Goal: Task Accomplishment & Management: Use online tool/utility

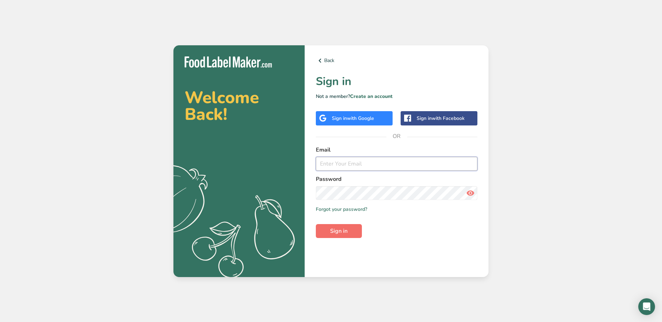
type input "[EMAIL_ADDRESS][DOMAIN_NAME]"
click at [342, 229] on span "Sign in" at bounding box center [338, 231] width 17 height 8
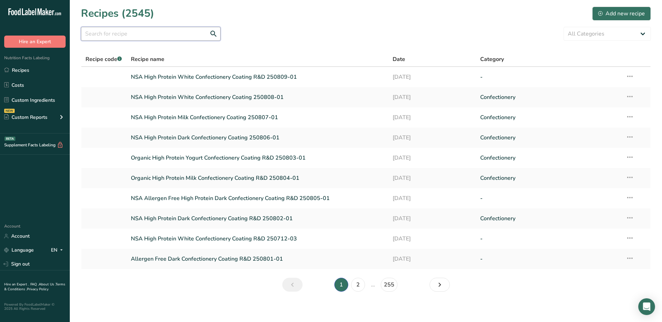
click at [148, 35] on input "text" at bounding box center [151, 34] width 140 height 14
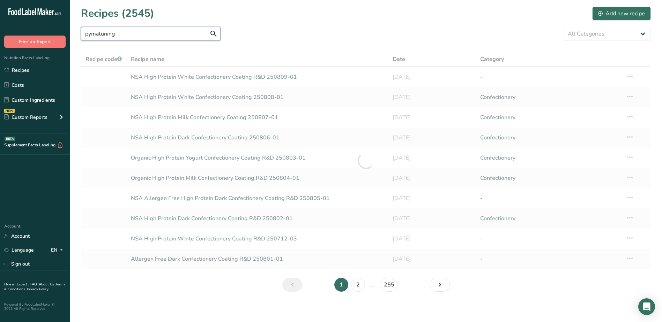
type input "pymatuning"
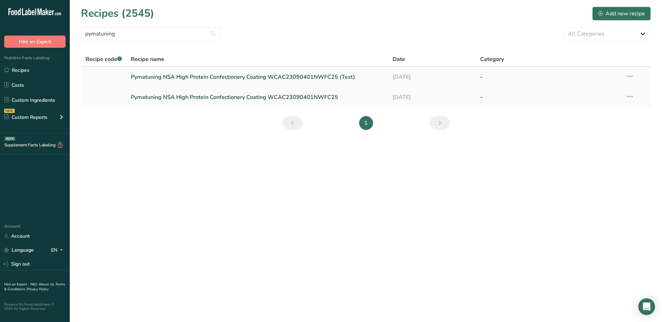
click at [351, 81] on link "Pymatuning NSA High Protein Confectionery Coating WCAC23090401NWFC25 (Test)" at bounding box center [258, 77] width 254 height 15
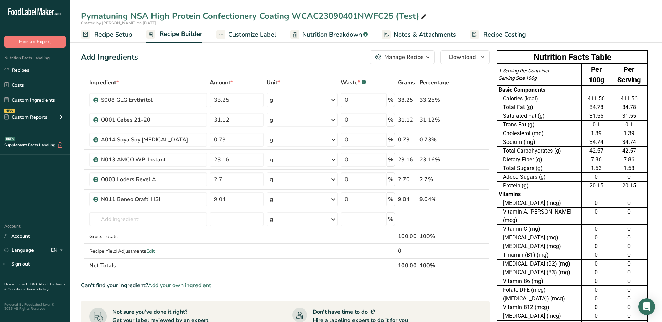
click at [424, 16] on icon at bounding box center [423, 17] width 6 height 10
type input "Pymatuning NSA High Protein Confectionery Coating WCAC23090401NWFC25 [DATE]"
click at [242, 104] on input "33.25" at bounding box center [237, 100] width 54 height 14
type input "34.25"
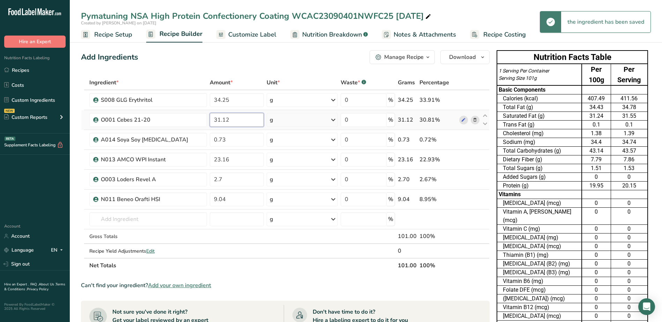
click at [236, 121] on div "Ingredient * Amount * Unit * Waste * .a-a{fill:#347362;}.b-a{fill:#fff;} Grams …" at bounding box center [285, 174] width 409 height 198
type input "33.05"
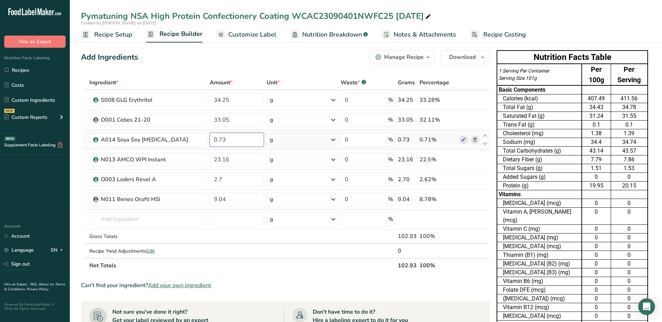
click at [239, 141] on div "Ingredient * Amount * Unit * Waste * .a-a{fill:#347362;}.b-a{fill:#fff;} Grams …" at bounding box center [285, 174] width 409 height 198
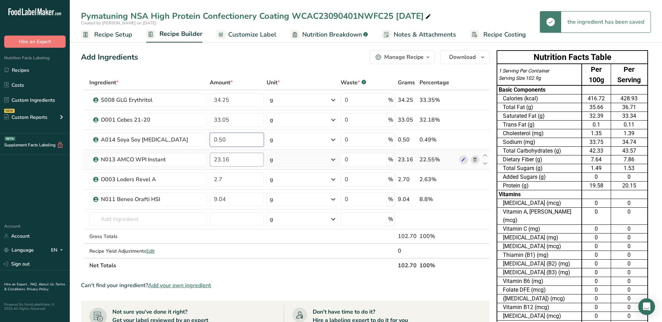
type input "0.50"
click at [234, 159] on div "Ingredient * Amount * Unit * Waste * .a-a{fill:#347362;}.b-a{fill:#fff;} Grams …" at bounding box center [285, 174] width 409 height 198
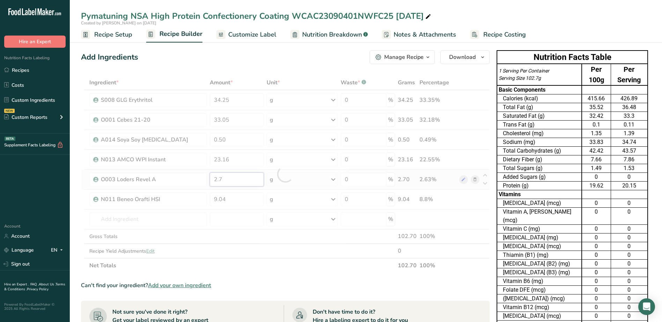
click at [234, 178] on div "Ingredient * Amount * Unit * Waste * .a-a{fill:#347362;}.b-a{fill:#fff;} Grams …" at bounding box center [285, 174] width 409 height 198
click at [473, 180] on div "Ingredient * Amount * Unit * Waste * .a-a{fill:#347362;}.b-a{fill:#fff;} Grams …" at bounding box center [285, 174] width 409 height 198
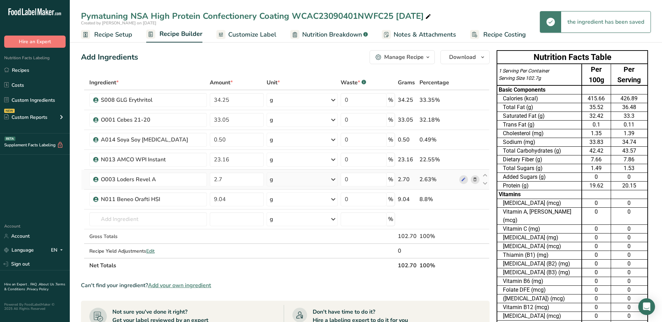
click at [475, 179] on icon at bounding box center [474, 179] width 5 height 7
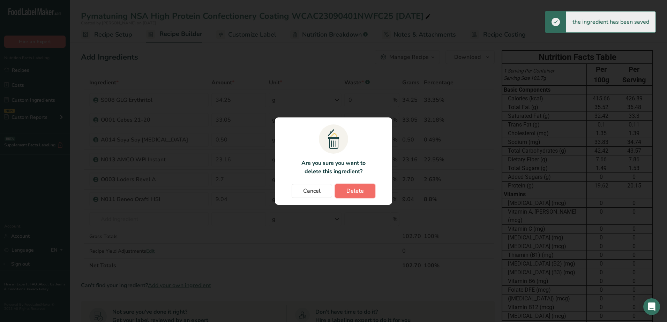
click at [370, 191] on button "Delete" at bounding box center [355, 191] width 40 height 14
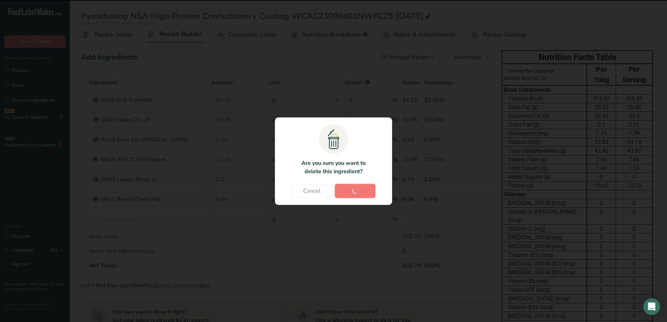
type input "9.04"
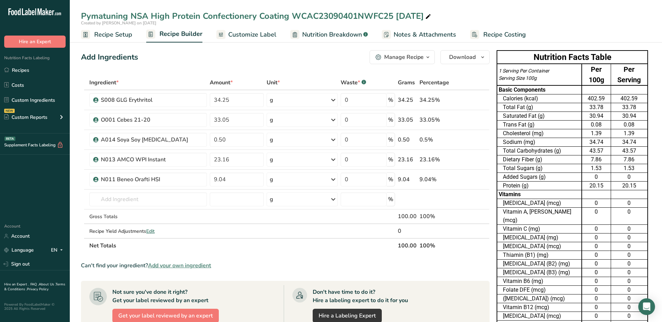
click at [256, 32] on span "Customize Label" at bounding box center [252, 34] width 48 height 9
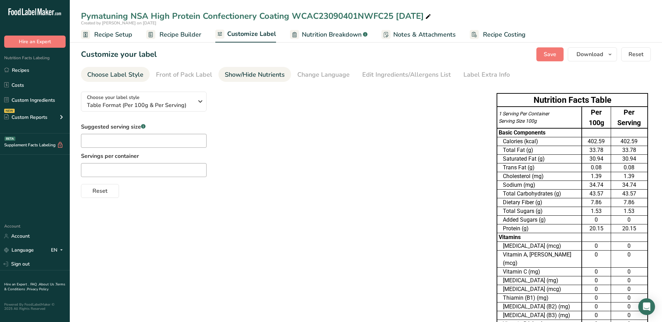
click at [255, 77] on div "Show/Hide Nutrients" at bounding box center [255, 74] width 60 height 9
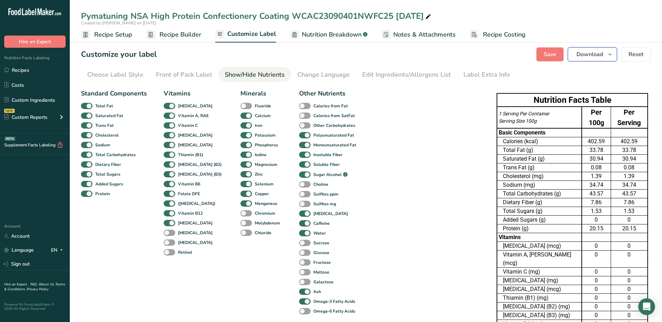
click at [611, 56] on icon "button" at bounding box center [610, 54] width 6 height 9
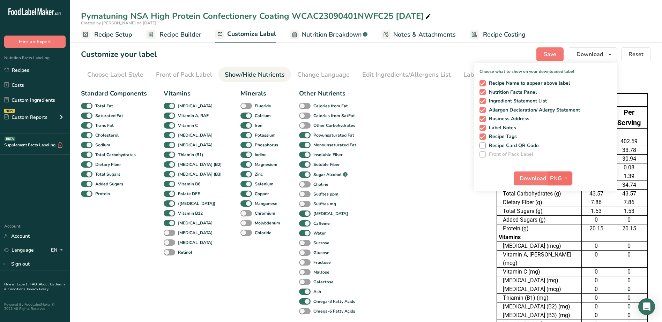
click at [562, 183] on button "PNG" at bounding box center [560, 179] width 24 height 14
click at [562, 238] on link "XLSX" at bounding box center [561, 239] width 22 height 12
checkbox input "false"
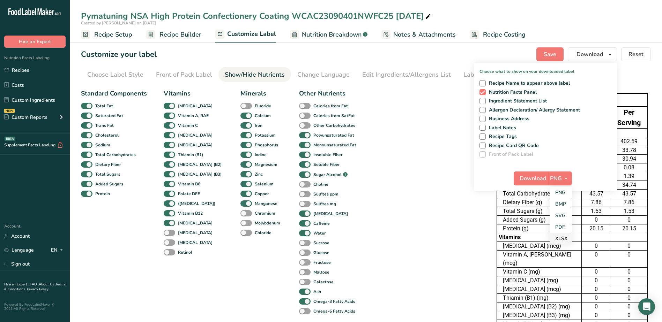
checkbox input "false"
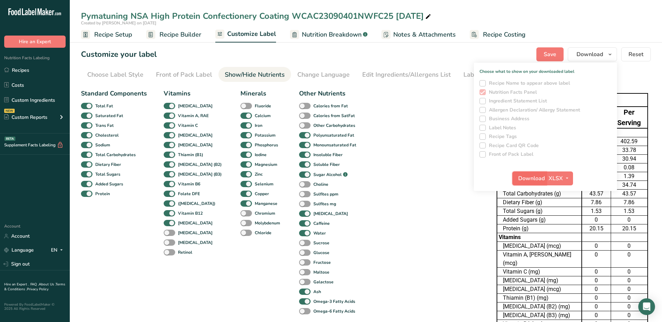
click at [538, 181] on span "Download" at bounding box center [531, 178] width 27 height 8
